Goal: Task Accomplishment & Management: Complete application form

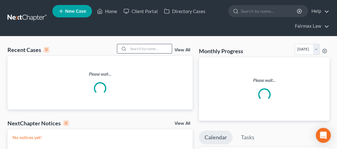
click at [144, 46] on input "search" at bounding box center [150, 48] width 44 height 9
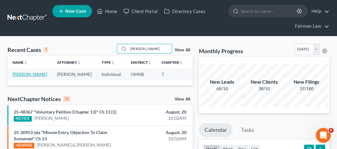
type input "[PERSON_NAME]"
click at [21, 77] on link "[PERSON_NAME]" at bounding box center [29, 74] width 35 height 5
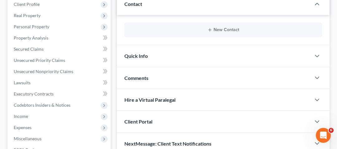
scroll to position [50, 0]
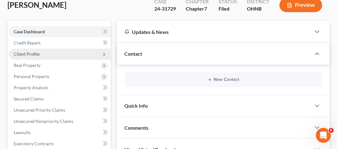
click at [37, 55] on span "Client Profile" at bounding box center [27, 53] width 26 height 5
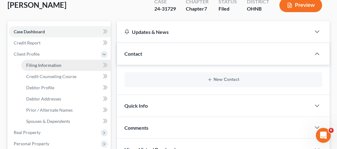
click at [37, 66] on span "Filing Information" at bounding box center [43, 65] width 35 height 5
select select "1"
select select "0"
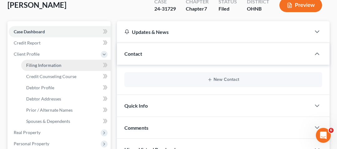
select select "36"
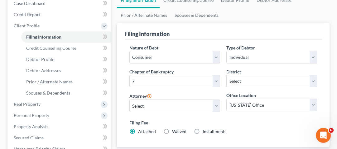
scroll to position [75, 0]
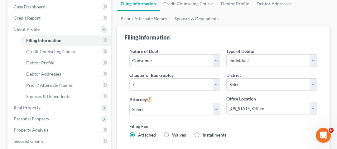
click at [318, 38] on div "Filing Information" at bounding box center [222, 34] width 197 height 17
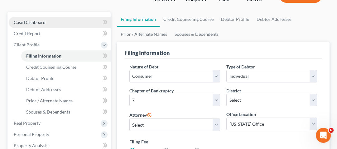
scroll to position [0, 0]
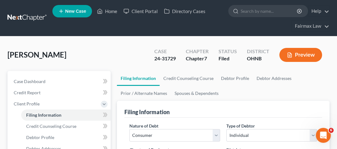
click at [30, 21] on link at bounding box center [27, 17] width 40 height 11
